Goal: Task Accomplishment & Management: Manage account settings

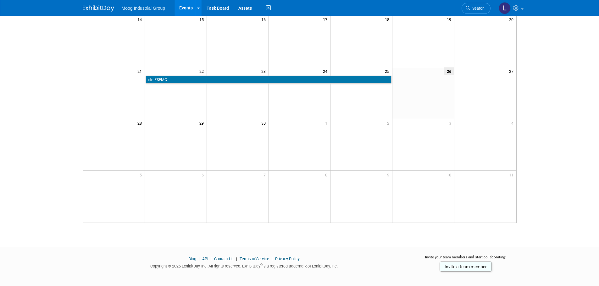
scroll to position [6, 0]
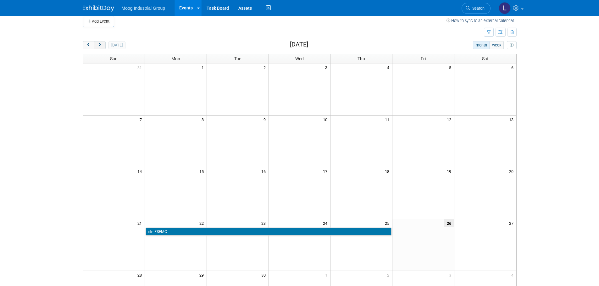
click at [102, 47] on button "next" at bounding box center [100, 45] width 12 height 8
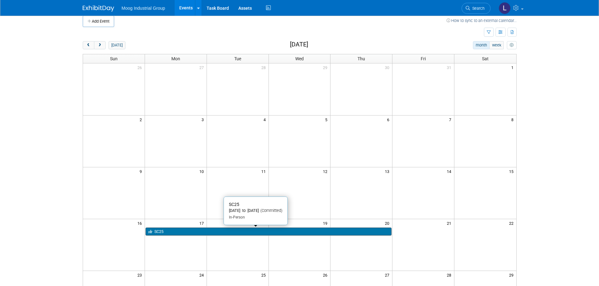
click at [185, 231] on link "SC25" at bounding box center [269, 232] width 246 height 8
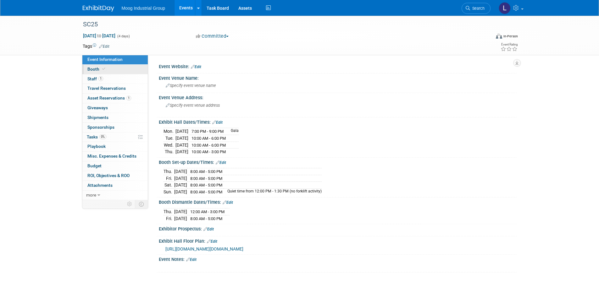
click at [112, 70] on link "Booth" at bounding box center [114, 69] width 65 height 9
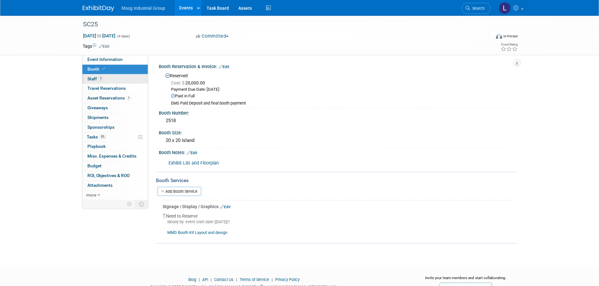
click at [110, 80] on link "1 Staff 1" at bounding box center [114, 78] width 65 height 9
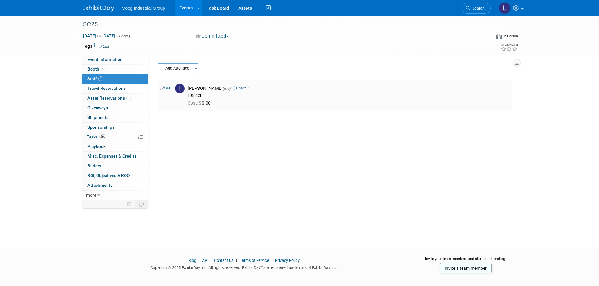
click at [167, 88] on link "Edit" at bounding box center [165, 88] width 10 height 4
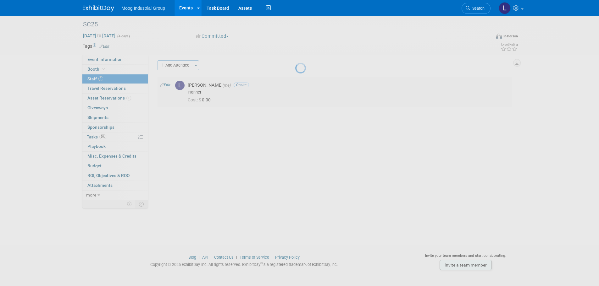
select select "05d1f974-1232-476f-9909-6a20130d34c6"
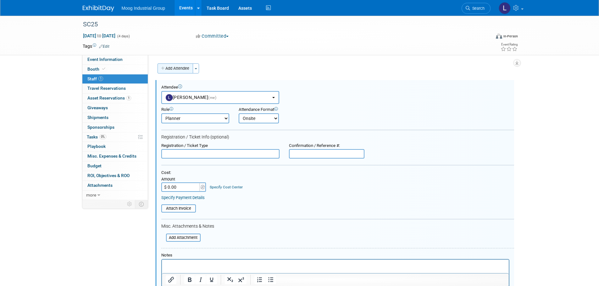
click at [170, 70] on button "Add Attendee" at bounding box center [175, 68] width 36 height 10
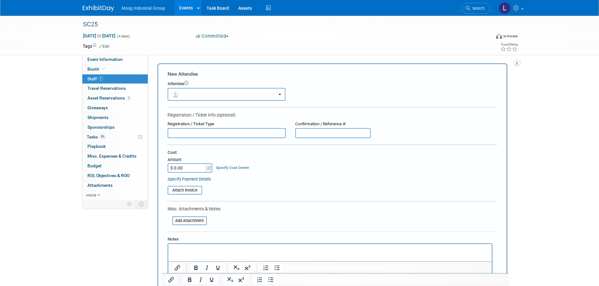
click at [186, 97] on button "button" at bounding box center [227, 94] width 118 height 13
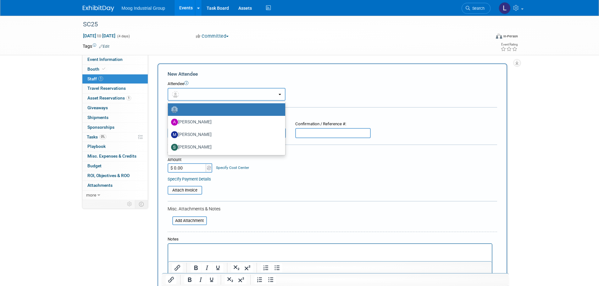
click at [278, 96] on button "button" at bounding box center [227, 94] width 118 height 13
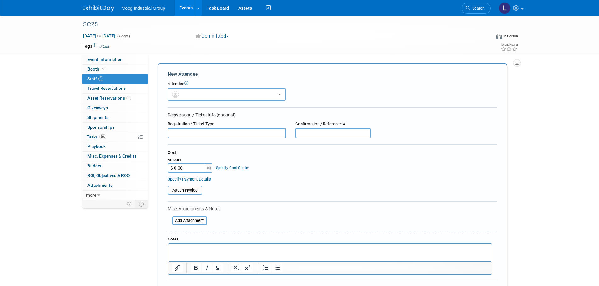
click at [186, 84] on icon at bounding box center [186, 83] width 4 height 4
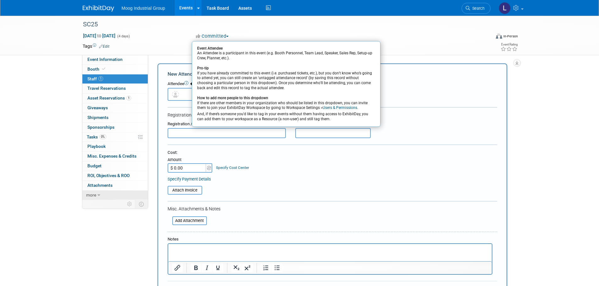
click at [99, 195] on icon at bounding box center [98, 195] width 3 height 4
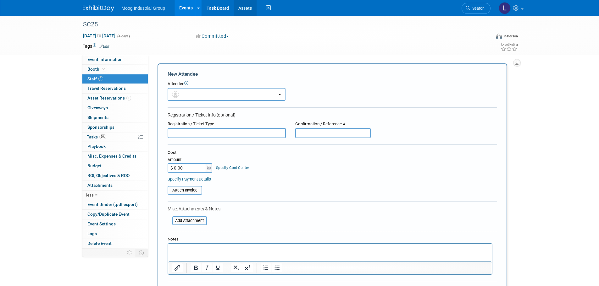
click at [245, 9] on link "Assets" at bounding box center [245, 8] width 23 height 16
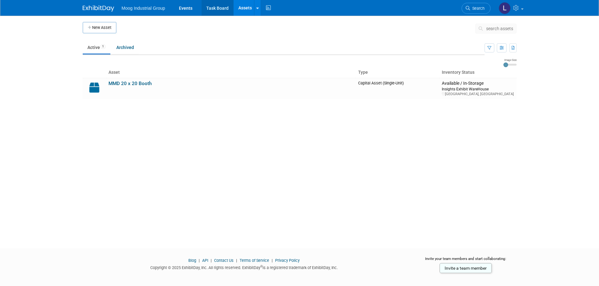
click at [218, 9] on link "Task Board" at bounding box center [217, 8] width 32 height 16
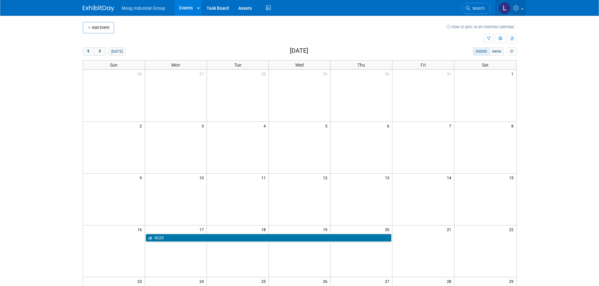
click at [521, 10] on link at bounding box center [510, 8] width 31 height 16
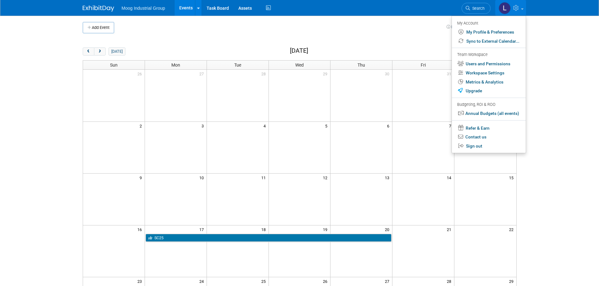
click at [96, 8] on img at bounding box center [98, 8] width 31 height 6
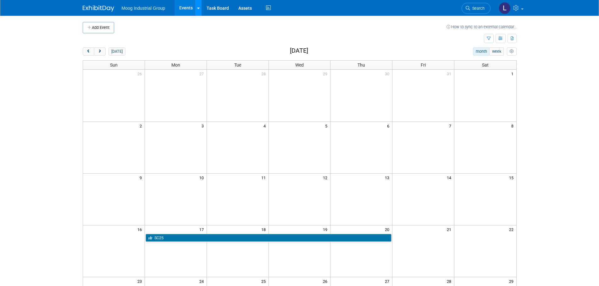
click at [197, 9] on icon at bounding box center [198, 8] width 3 height 4
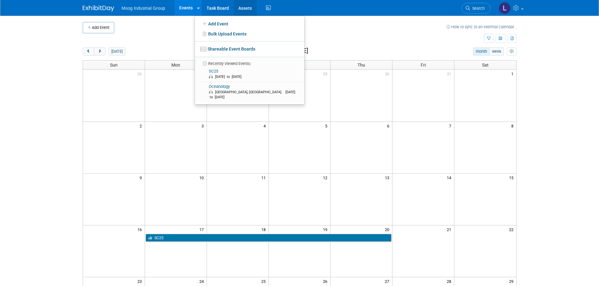
click at [244, 8] on link "Assets" at bounding box center [245, 8] width 23 height 16
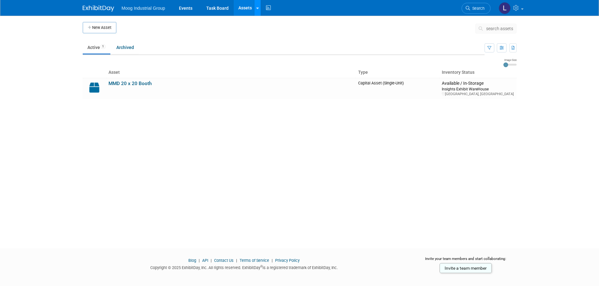
click at [256, 11] on link at bounding box center [257, 8] width 7 height 16
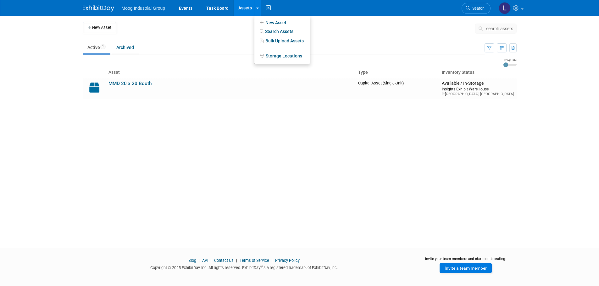
click at [446, 269] on link "Invite a team member" at bounding box center [465, 268] width 52 height 10
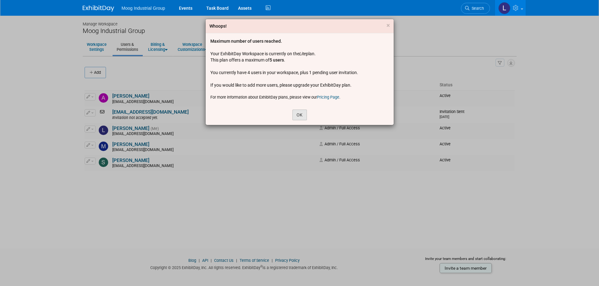
click at [300, 114] on button "OK" at bounding box center [299, 115] width 14 height 11
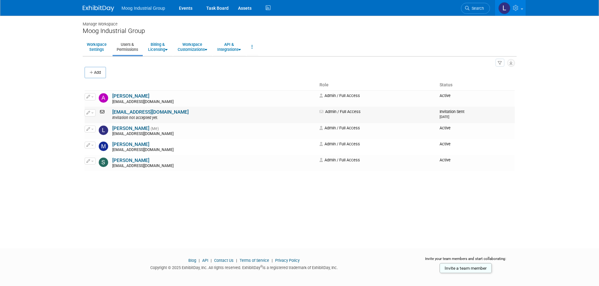
click at [101, 113] on icon at bounding box center [103, 112] width 8 height 4
click at [93, 113] on span "button" at bounding box center [92, 113] width 3 height 1
click at [95, 122] on icon at bounding box center [93, 123] width 5 height 4
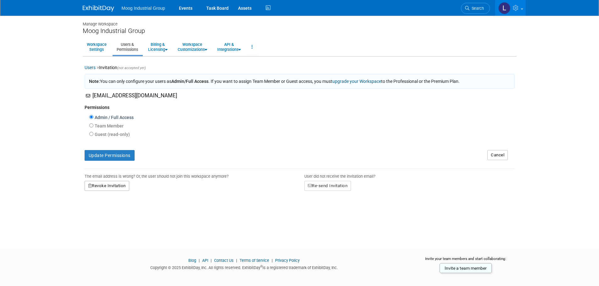
click at [118, 191] on button "Revoke Invitation" at bounding box center [107, 186] width 45 height 10
click at [102, 214] on link "Yes" at bounding box center [100, 213] width 19 height 10
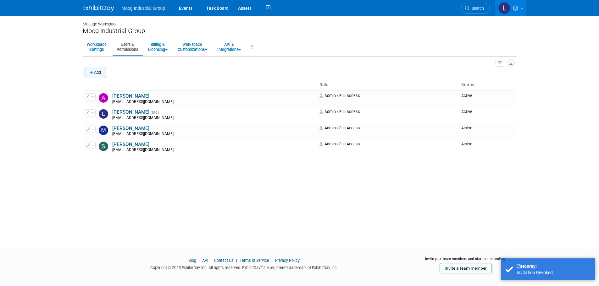
click at [104, 75] on button "Add" at bounding box center [95, 72] width 21 height 11
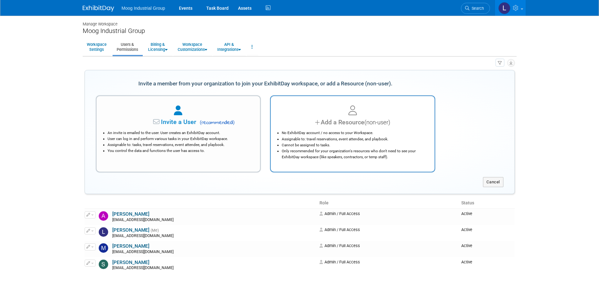
click at [355, 138] on li "Assignable to: travel reservations, event attendee, and playbook." at bounding box center [354, 139] width 145 height 6
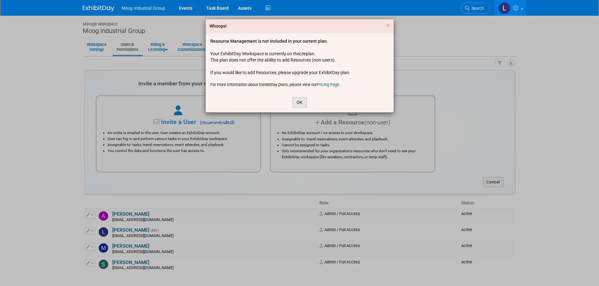
click at [296, 105] on button "OK" at bounding box center [299, 102] width 14 height 11
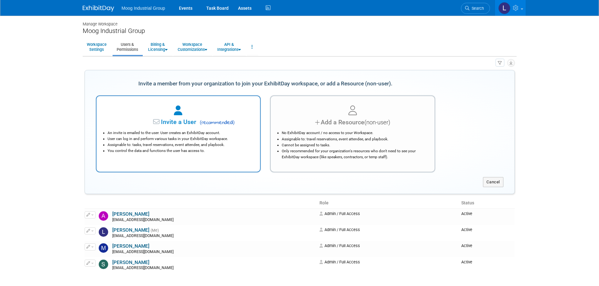
click at [192, 154] on li "You control the data and functions the user has access to." at bounding box center [179, 151] width 145 height 6
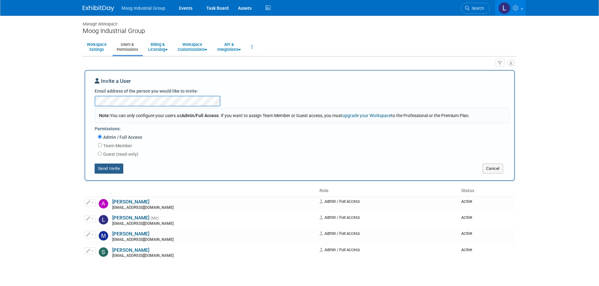
click at [109, 167] on button "Send Invite" at bounding box center [109, 169] width 29 height 10
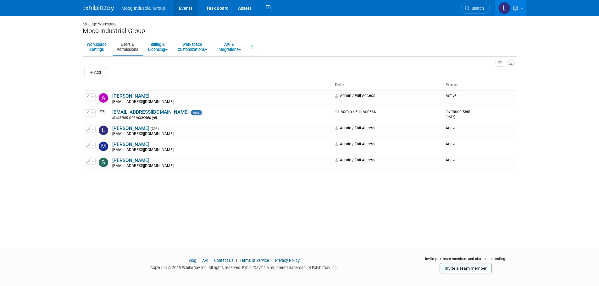
click at [188, 8] on link "Events" at bounding box center [185, 8] width 23 height 16
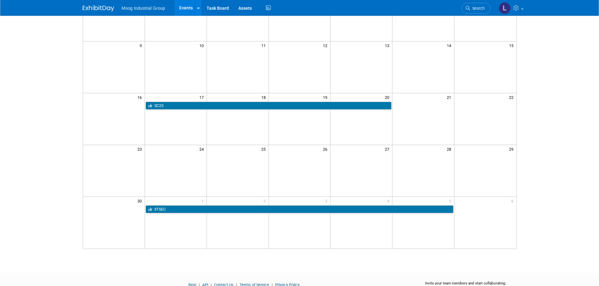
scroll to position [69, 0]
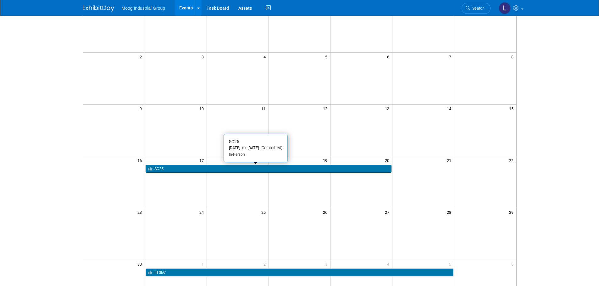
click at [177, 171] on link "SC25" at bounding box center [269, 169] width 246 height 8
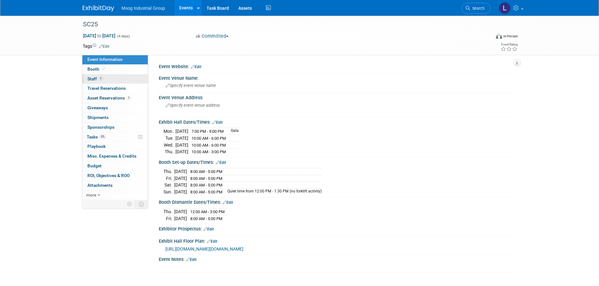
click at [91, 78] on span "Staff 1" at bounding box center [95, 78] width 16 height 5
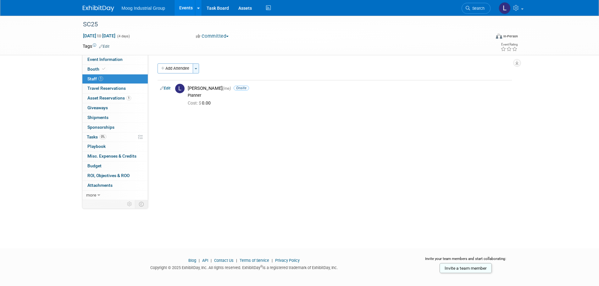
click at [197, 67] on button "Toggle Dropdown" at bounding box center [196, 68] width 6 height 10
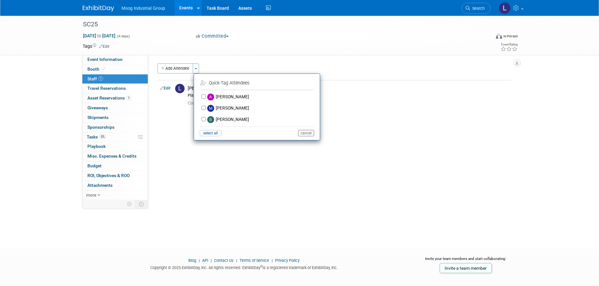
click at [309, 134] on button "cancel" at bounding box center [306, 133] width 16 height 6
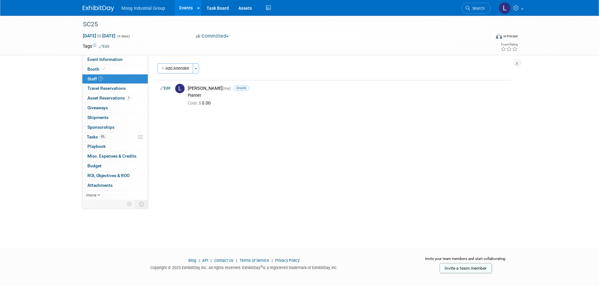
click at [269, 155] on div "Event Website: Edit Event Venue Name: Specify event venue name Event Venue Addr…" at bounding box center [332, 127] width 368 height 145
click at [193, 69] on button "Add Attendee" at bounding box center [175, 68] width 36 height 10
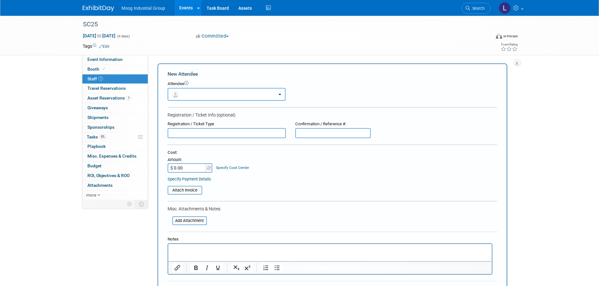
click at [283, 96] on button "button" at bounding box center [227, 94] width 118 height 13
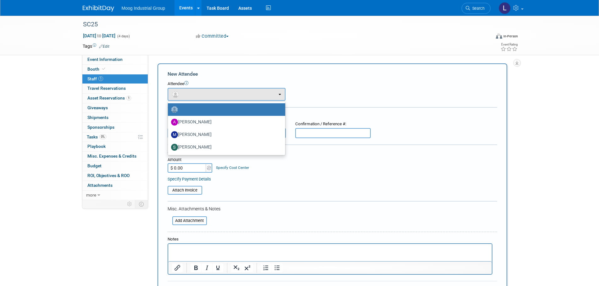
click at [174, 110] on img at bounding box center [174, 109] width 7 height 7
click at [169, 110] on input "radio" at bounding box center [167, 109] width 4 height 4
click at [287, 159] on div "Cost: Amount $ 0.00 Specify Cost Center Cost Center -- Not Specified --" at bounding box center [332, 161] width 329 height 23
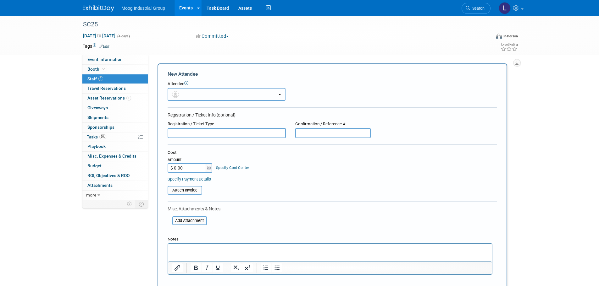
click at [276, 98] on button "button" at bounding box center [227, 94] width 118 height 13
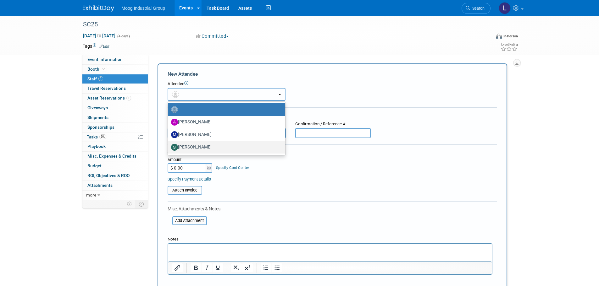
scroll to position [31, 0]
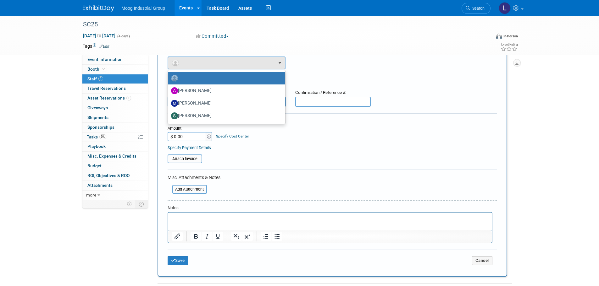
click at [327, 153] on div "Attach Invoice" at bounding box center [332, 157] width 329 height 13
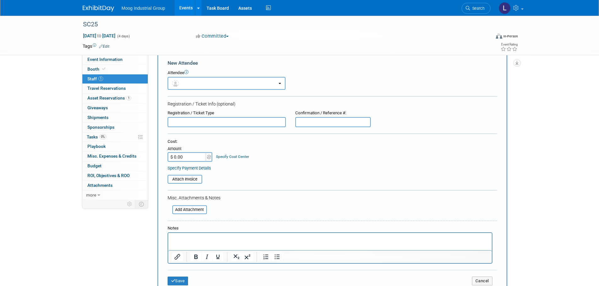
scroll to position [0, 0]
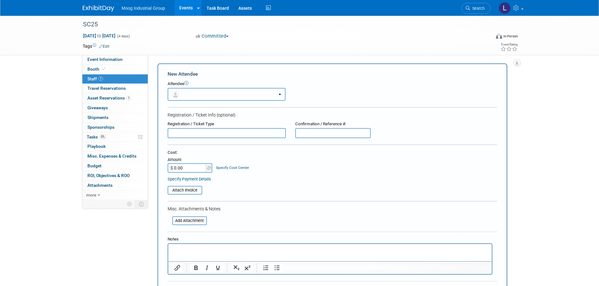
click at [193, 97] on button "button" at bounding box center [227, 94] width 118 height 13
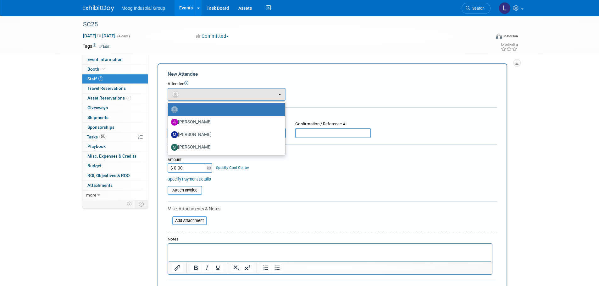
click at [229, 114] on label at bounding box center [225, 110] width 108 height 10
click at [169, 111] on input "radio" at bounding box center [167, 109] width 4 height 4
click at [291, 153] on div "Cost:" at bounding box center [332, 153] width 329 height 6
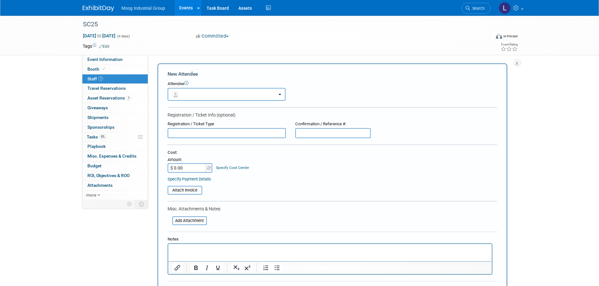
click at [214, 133] on input "text" at bounding box center [227, 133] width 118 height 10
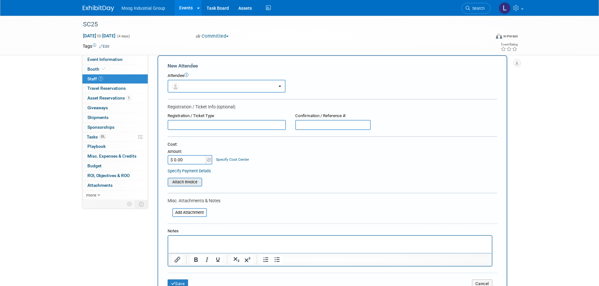
scroll to position [8, 0]
click at [188, 129] on input "text" at bounding box center [227, 125] width 118 height 10
type input "[PERSON_NAME]"
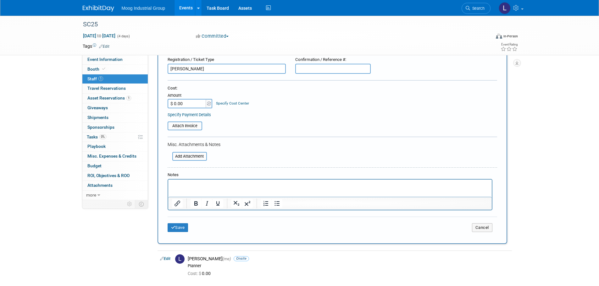
scroll to position [0, 0]
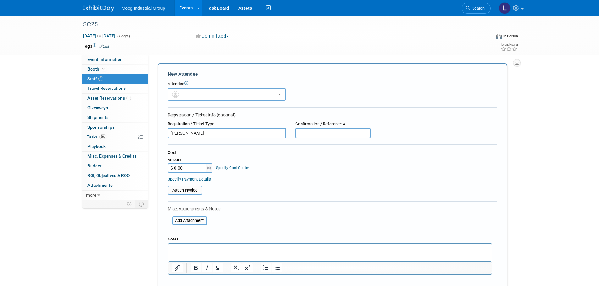
click at [113, 79] on link "1 Staff 1" at bounding box center [114, 78] width 65 height 9
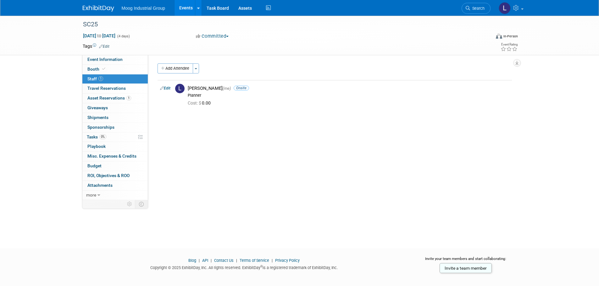
click at [43, 108] on div "SC25 [DATE] to [DATE] (4 days) [DATE] to [DATE] Committed Committed Considering…" at bounding box center [299, 127] width 599 height 222
click at [99, 128] on span "Sponsorships 0" at bounding box center [100, 127] width 27 height 5
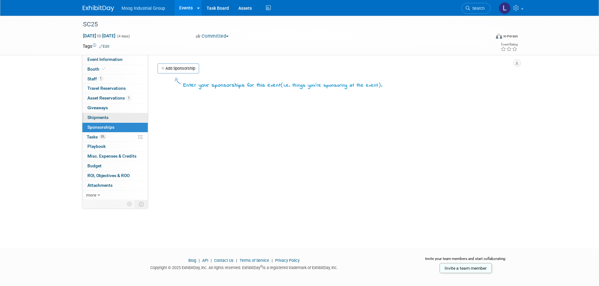
click at [96, 117] on span "Shipments 0" at bounding box center [97, 117] width 21 height 5
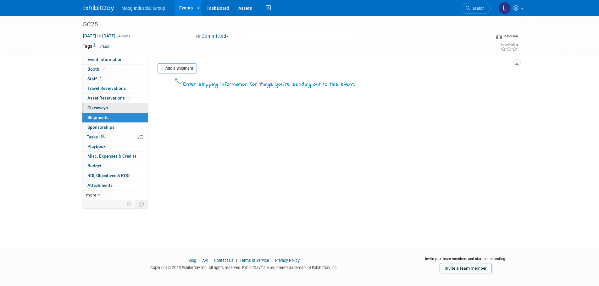
click at [96, 110] on span "Giveaways 0" at bounding box center [97, 107] width 20 height 5
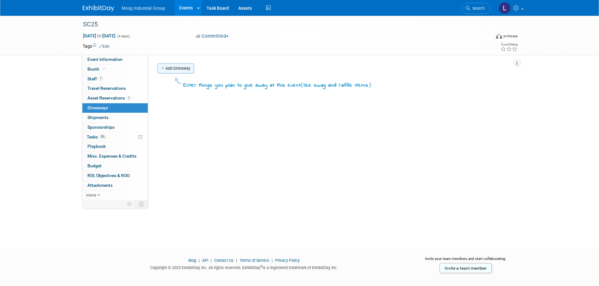
click at [166, 69] on link "Add Giveaway" at bounding box center [175, 68] width 36 height 10
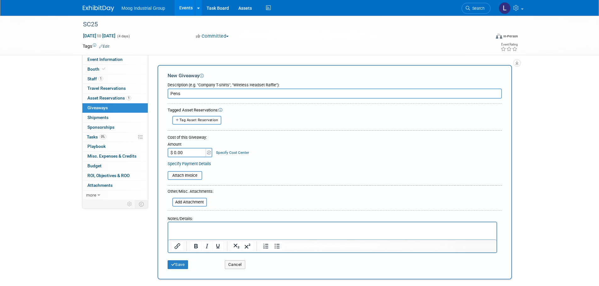
click at [237, 110] on div "Tagged Asset Reservations:" at bounding box center [335, 110] width 334 height 6
click at [190, 92] on input "Pens" at bounding box center [335, 94] width 334 height 10
click at [206, 94] on input "Pens, Notebooks" at bounding box center [335, 94] width 334 height 10
type input "Pens, Notebooks"
click at [233, 267] on button "Cancel" at bounding box center [235, 265] width 20 height 9
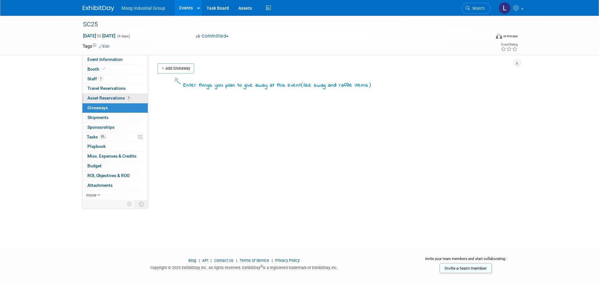
click at [99, 98] on span "Asset Reservations 1" at bounding box center [109, 98] width 44 height 5
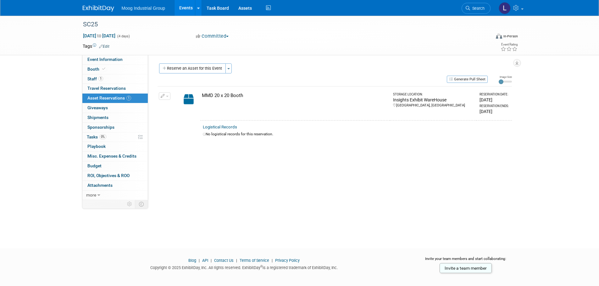
click at [188, 99] on img at bounding box center [188, 99] width 18 height 14
click at [215, 96] on div "MMD 20 x 20 Booth" at bounding box center [295, 95] width 186 height 7
click at [105, 175] on span "ROI, Objectives & ROO 0" at bounding box center [108, 175] width 42 height 5
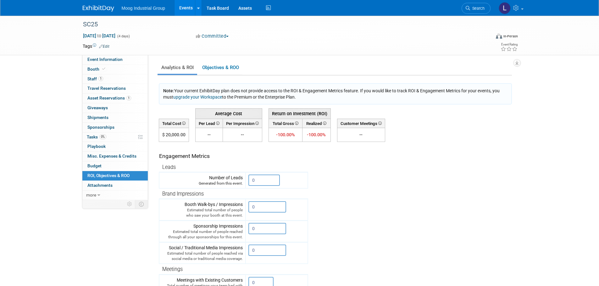
click at [179, 137] on td "$ 20,000.00" at bounding box center [174, 135] width 30 height 14
click at [260, 182] on input "0" at bounding box center [263, 180] width 31 height 11
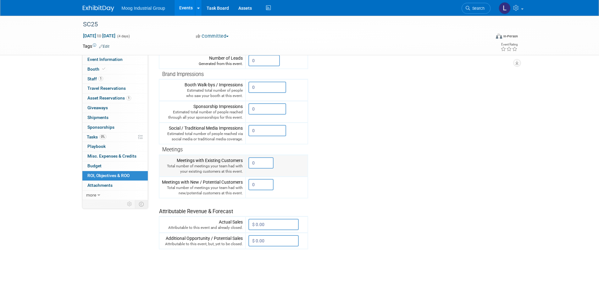
scroll to position [126, 0]
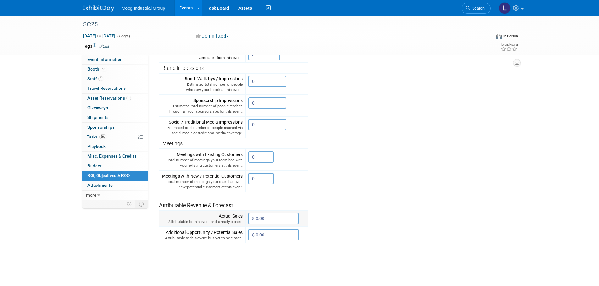
click at [270, 218] on input "$ 0.00" at bounding box center [273, 218] width 50 height 11
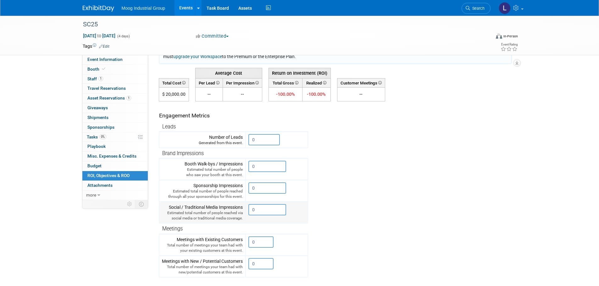
scroll to position [31, 0]
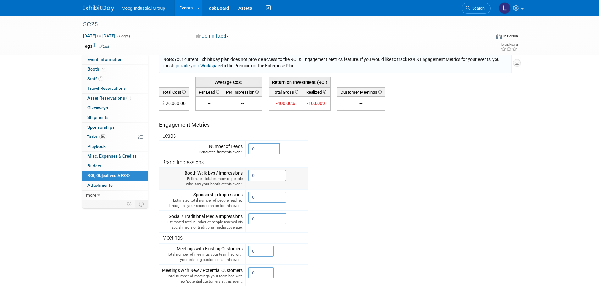
click at [255, 180] on input "0" at bounding box center [267, 175] width 38 height 11
drag, startPoint x: 256, startPoint y: 178, endPoint x: 250, endPoint y: 179, distance: 6.1
click at [250, 179] on input "0" at bounding box center [267, 175] width 38 height 11
click at [165, 214] on div "Social / Traditional Media Impressions Estimated total number of people reached…" at bounding box center [202, 221] width 81 height 17
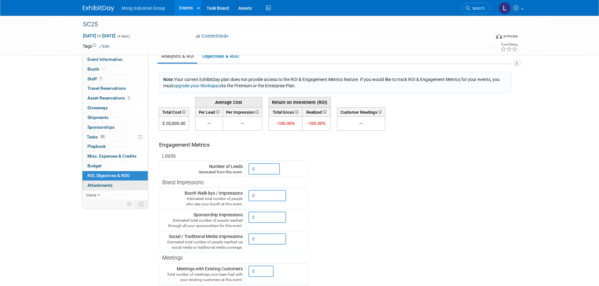
scroll to position [0, 0]
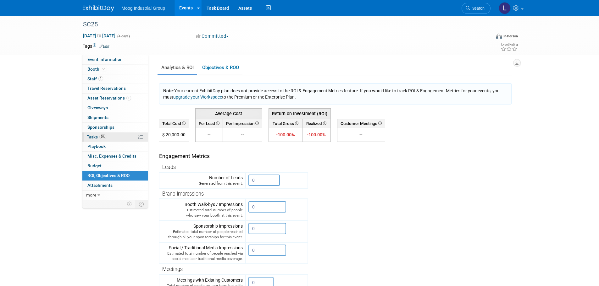
click at [94, 138] on span "Tasks 0%" at bounding box center [96, 137] width 19 height 5
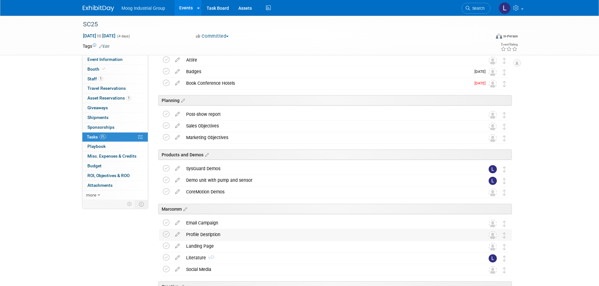
scroll to position [36, 0]
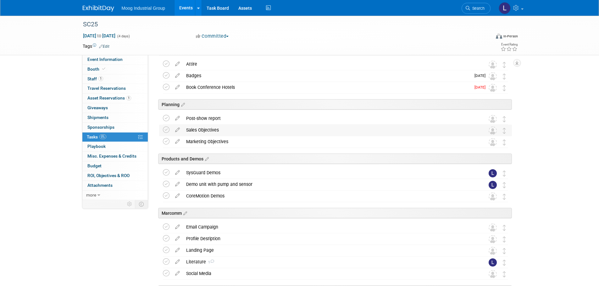
click at [202, 129] on div "Sales Objectives" at bounding box center [329, 130] width 293 height 11
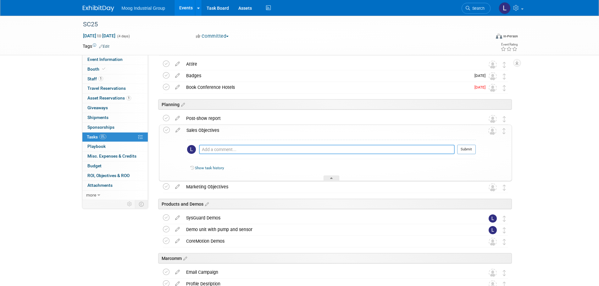
click at [227, 150] on textarea at bounding box center [327, 149] width 256 height 9
click at [203, 130] on div "Sales Objectives" at bounding box center [329, 130] width 292 height 11
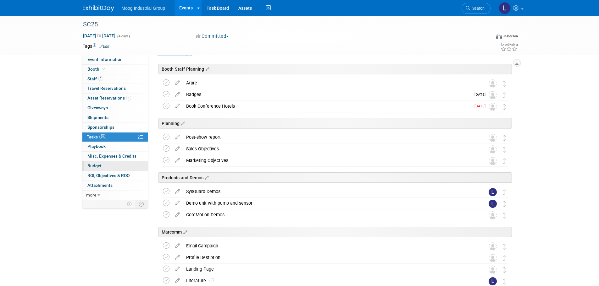
scroll to position [0, 0]
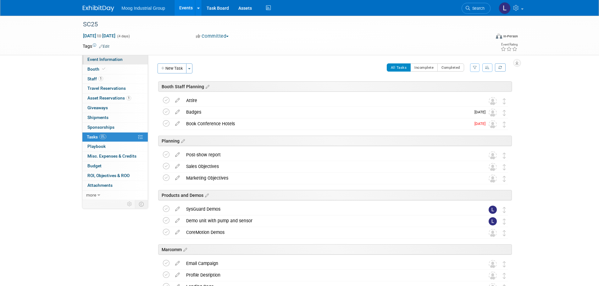
click at [97, 63] on link "Event Information" at bounding box center [114, 59] width 65 height 9
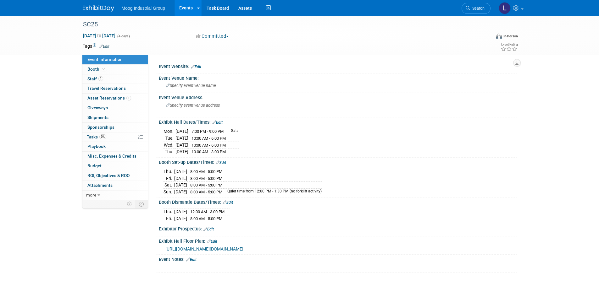
drag, startPoint x: 157, startPoint y: 123, endPoint x: 236, endPoint y: 189, distance: 102.4
click at [236, 189] on div "Event Website: Edit Event Venue Name: Specify event venue name Edit Edit" at bounding box center [334, 167] width 354 height 211
click at [222, 190] on span "8:00 AM - 5:00 PM" at bounding box center [206, 192] width 32 height 5
click at [282, 154] on div "[DATE] 7:00 PM - 9:00 PM Gala [DATE] 10:00 AM - 6:00 PM Wed." at bounding box center [337, 140] width 348 height 29
drag, startPoint x: 158, startPoint y: 121, endPoint x: 256, endPoint y: 151, distance: 102.8
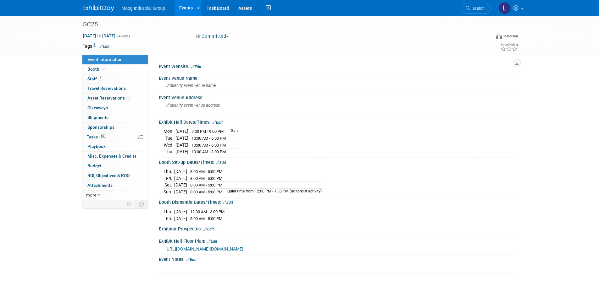
click at [256, 151] on div "Exhibit Hall Dates/Times: Edit [DATE] 7:00 PM - 9:00 PM Gala [DATE]" at bounding box center [336, 138] width 361 height 40
copy div "Exhibit Hall Dates/Times: Edit"
